Goal: Information Seeking & Learning: Learn about a topic

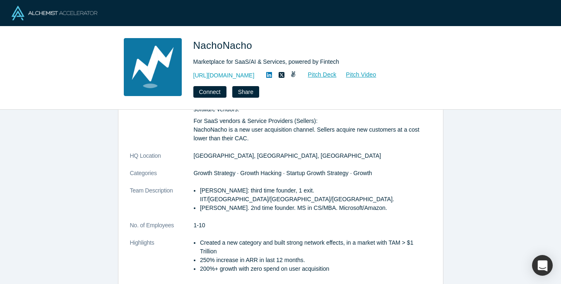
scroll to position [179, 0]
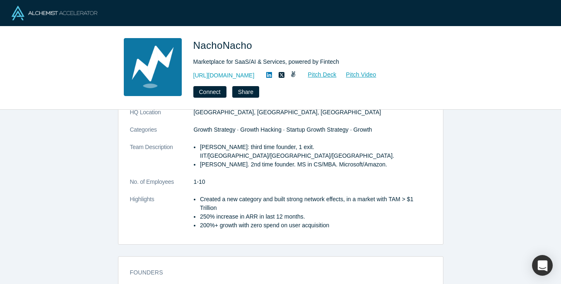
click at [272, 77] on icon at bounding box center [269, 75] width 6 height 7
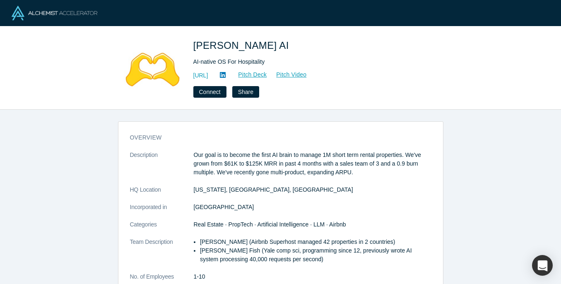
scroll to position [99, 0]
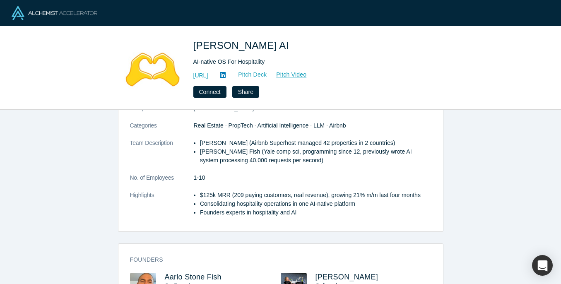
click at [267, 71] on link "Pitch Deck" at bounding box center [248, 75] width 38 height 10
drag, startPoint x: 200, startPoint y: 142, endPoint x: 232, endPoint y: 143, distance: 31.9
click at [232, 143] on li "Sam Dundas (Airbnb Superhost managed 42 properties in 2 countries)" at bounding box center [315, 143] width 231 height 9
copy li "Sam Dundas"
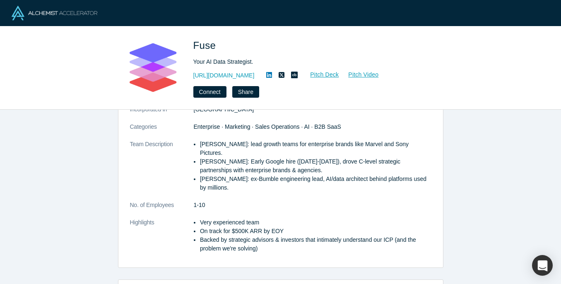
scroll to position [135, 0]
click at [266, 74] on icon at bounding box center [269, 75] width 6 height 6
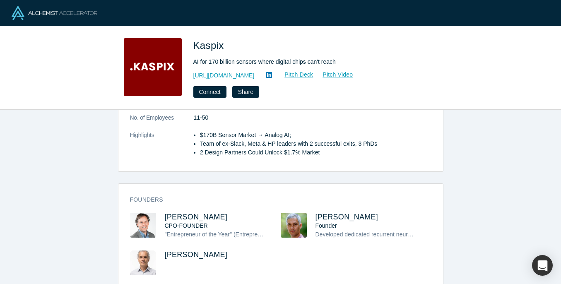
scroll to position [344, 0]
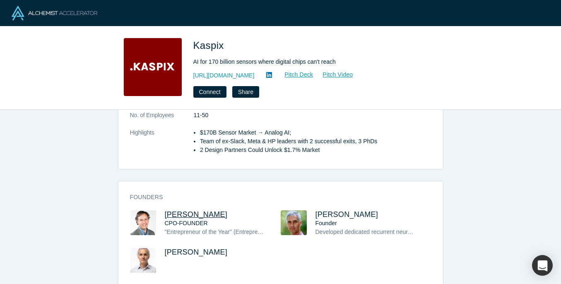
click at [199, 210] on span "Andres Valdivieso" at bounding box center [196, 214] width 63 height 8
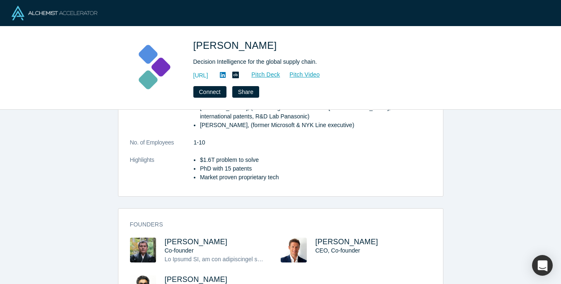
scroll to position [281, 0]
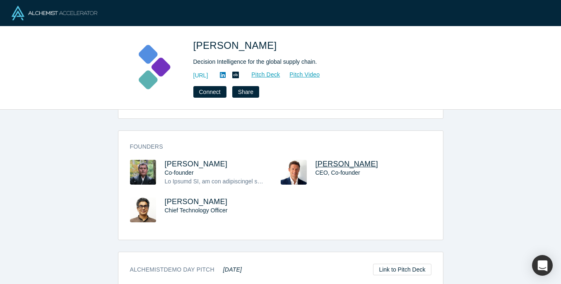
click at [338, 166] on span "Evan Burkosky" at bounding box center [346, 164] width 63 height 8
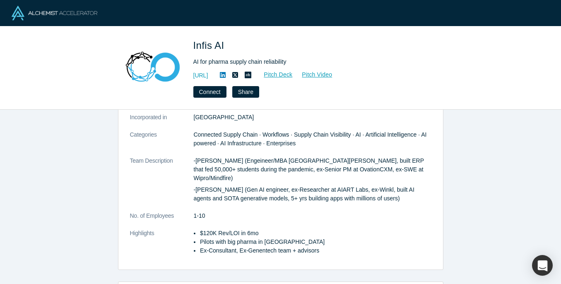
scroll to position [268, 0]
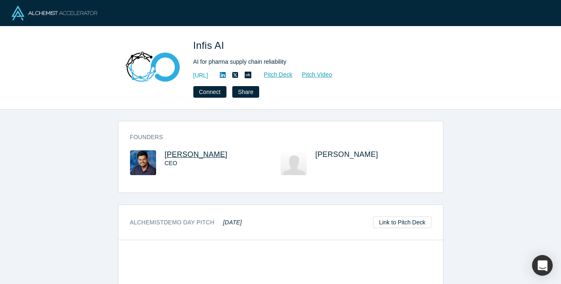
click at [198, 150] on span "Prayas Tiwari" at bounding box center [196, 154] width 63 height 8
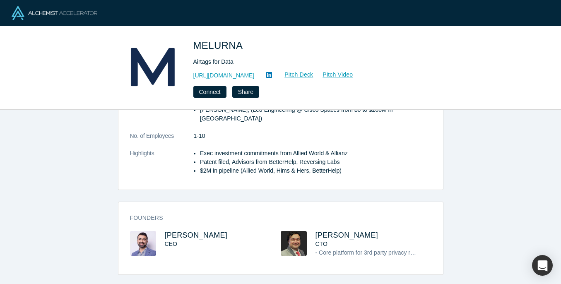
scroll to position [158, 0]
click at [188, 231] on span "[PERSON_NAME]" at bounding box center [196, 235] width 63 height 8
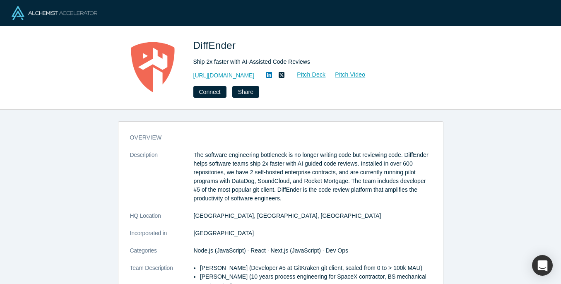
scroll to position [181, 0]
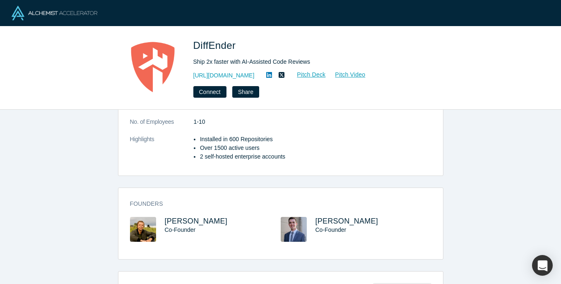
click at [203, 217] on h3 "[PERSON_NAME]" at bounding box center [215, 221] width 101 height 9
click at [192, 219] on span "[PERSON_NAME]" at bounding box center [196, 221] width 63 height 8
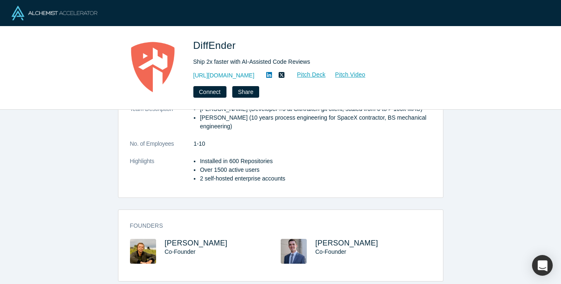
scroll to position [168, 0]
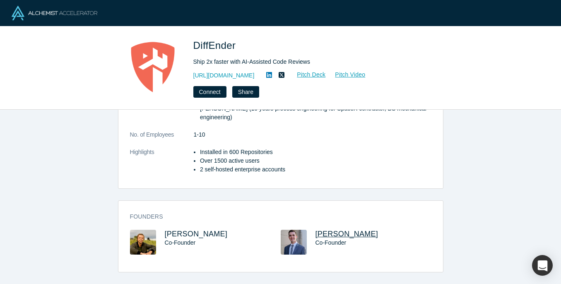
click at [329, 236] on span "[PERSON_NAME]" at bounding box center [346, 234] width 63 height 8
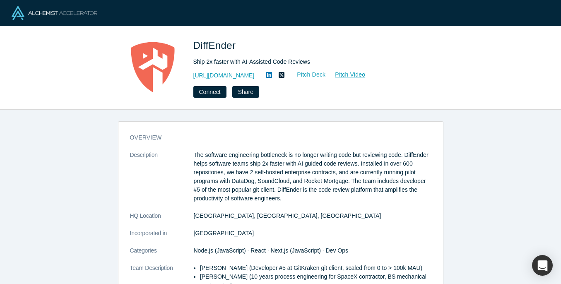
click at [304, 71] on link "Pitch Deck" at bounding box center [307, 75] width 38 height 10
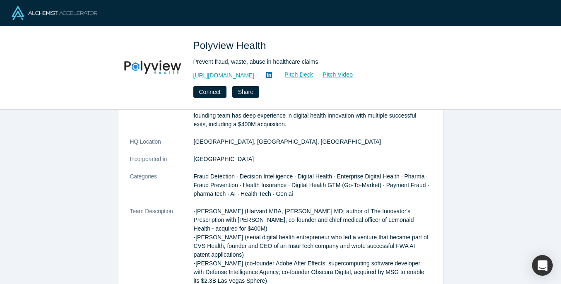
scroll to position [274, 0]
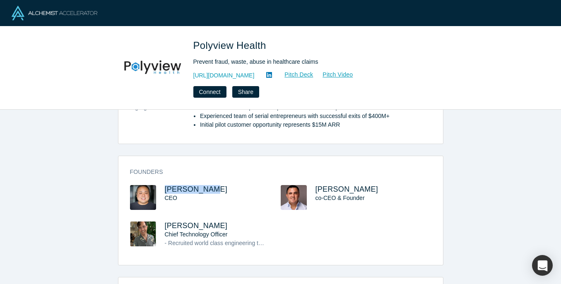
drag, startPoint x: 213, startPoint y: 188, endPoint x: 160, endPoint y: 188, distance: 53.0
click at [160, 188] on div "Jason Hwang CEO" at bounding box center [205, 203] width 151 height 36
copy span "Jason Hwang"
click at [176, 189] on span "Jason Hwang" at bounding box center [196, 189] width 63 height 8
